Goal: Task Accomplishment & Management: Use online tool/utility

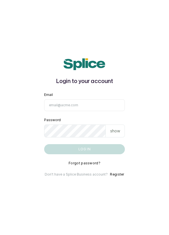
click at [74, 111] on input "Email" at bounding box center [84, 105] width 81 height 12
type input "info@dermaspaceng.com"
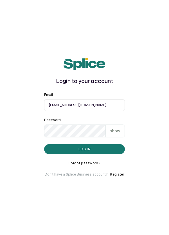
click at [44, 144] on button "Log in" at bounding box center [84, 149] width 81 height 10
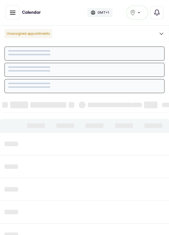
scroll to position [189, 0]
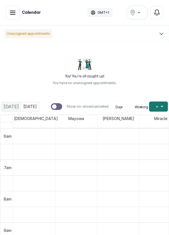
click at [141, 11] on div "Ikoyi" at bounding box center [137, 12] width 15 height 7
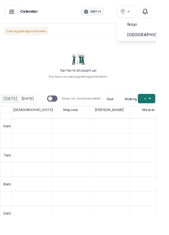
click at [158, 39] on span "[GEOGRAPHIC_DATA]" at bounding box center [157, 37] width 40 height 7
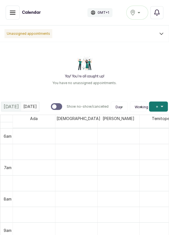
click at [31, 12] on h1 "Calendar" at bounding box center [31, 13] width 19 height 6
click at [15, 11] on icon "button" at bounding box center [12, 12] width 5 height 3
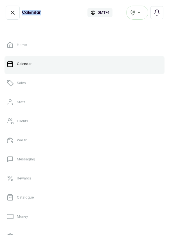
click at [31, 87] on link "Sales" at bounding box center [84, 83] width 160 height 16
